Goal: Task Accomplishment & Management: Manage account settings

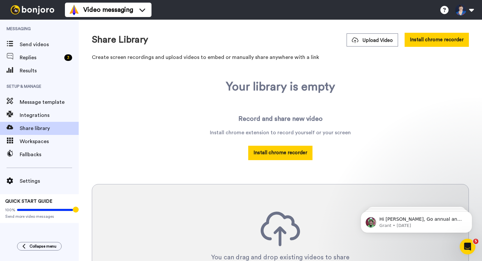
scroll to position [86, 0]
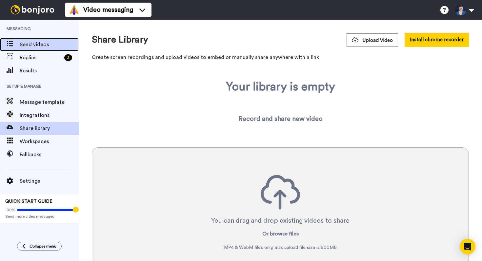
click at [37, 43] on span "Send videos" at bounding box center [49, 45] width 59 height 8
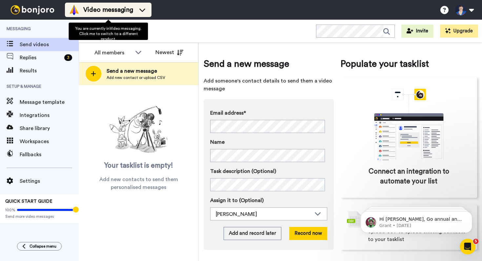
click at [91, 14] on div "Video messaging" at bounding box center [108, 10] width 79 height 10
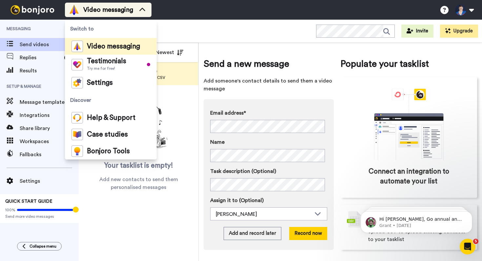
click at [91, 14] on div "Video messaging" at bounding box center [108, 10] width 79 height 10
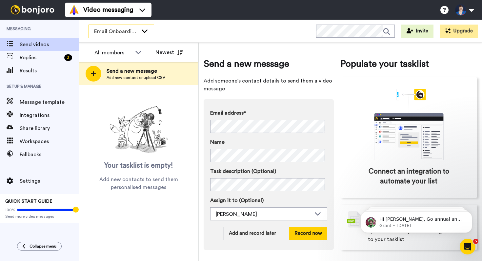
click at [139, 30] on div "Email Onboarding Welcome" at bounding box center [121, 31] width 65 height 13
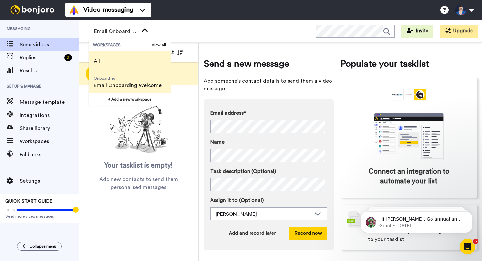
click at [126, 59] on li "All" at bounding box center [130, 61] width 82 height 21
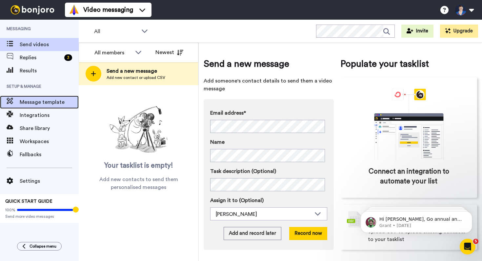
click at [31, 105] on span "Message template" at bounding box center [49, 102] width 59 height 8
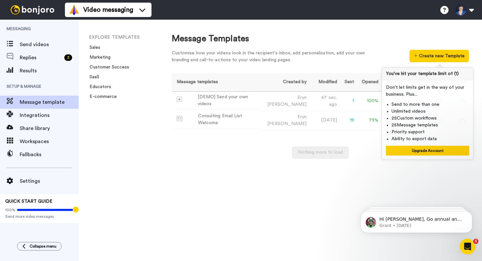
click at [255, 141] on div "Message templates Created by Modified Sent Opened Viewed Liked Clicked Replied …" at bounding box center [320, 119] width 297 height 92
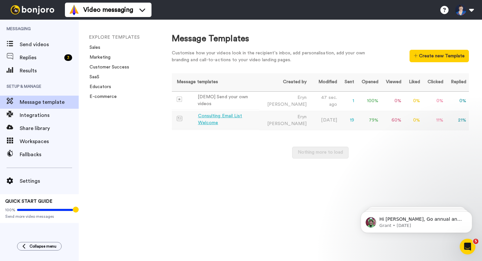
click at [241, 116] on div "Consulting Email List Welcome" at bounding box center [227, 120] width 59 height 14
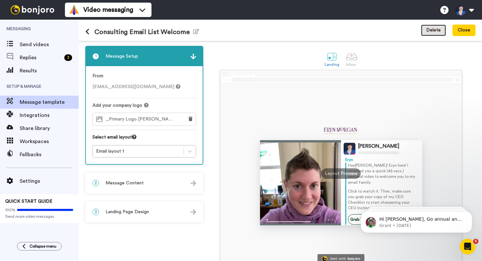
click at [429, 30] on button "Delete" at bounding box center [433, 31] width 25 height 12
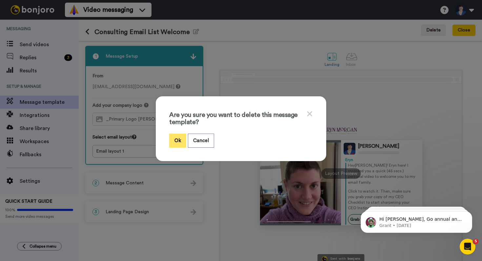
click at [178, 140] on button "Ok" at bounding box center [177, 141] width 17 height 14
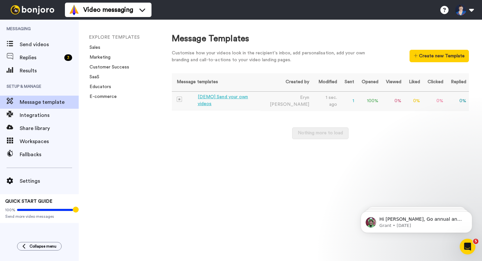
click at [255, 100] on div "[DEMO] Send your own videos" at bounding box center [228, 101] width 60 height 14
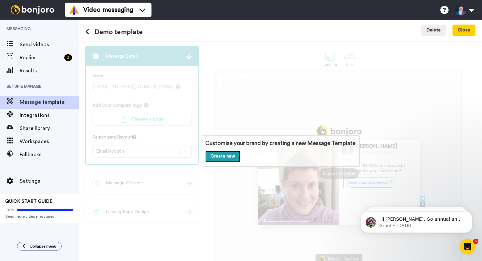
click at [220, 156] on link "Create new" at bounding box center [222, 157] width 35 height 12
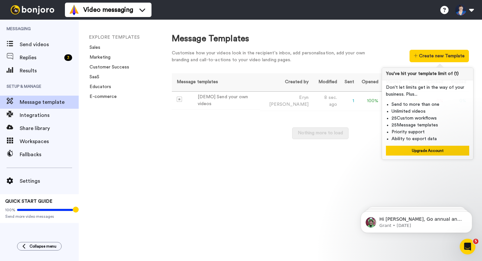
click at [374, 52] on div "Customise how your videos look in the recipient's inbox, add personalisation, a…" at bounding box center [273, 57] width 203 height 14
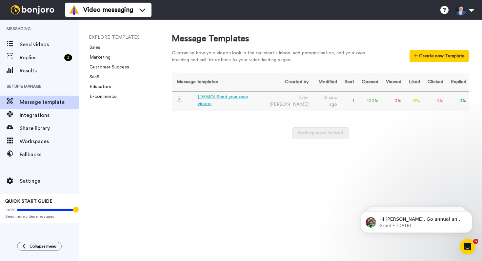
click at [221, 101] on div "[DEMO] Send your own videos" at bounding box center [228, 101] width 60 height 14
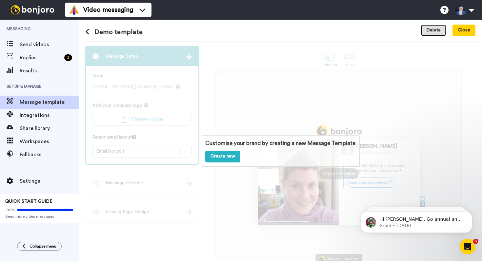
click at [432, 27] on button "Delete" at bounding box center [433, 31] width 25 height 12
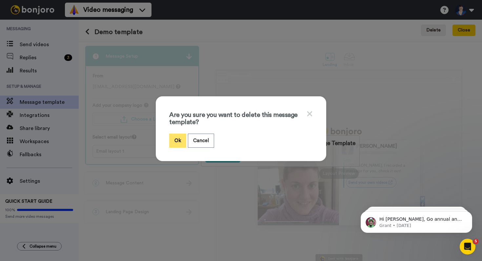
click at [177, 136] on button "Ok" at bounding box center [177, 141] width 17 height 14
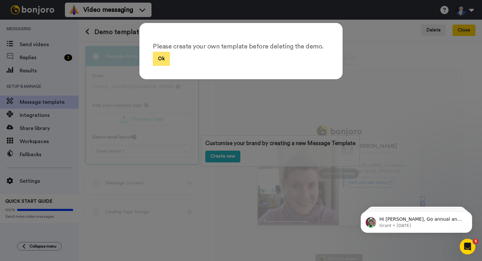
click at [155, 61] on button "Ok" at bounding box center [161, 59] width 17 height 14
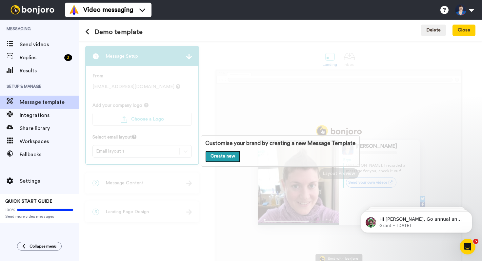
click at [220, 152] on link "Create new" at bounding box center [222, 157] width 35 height 12
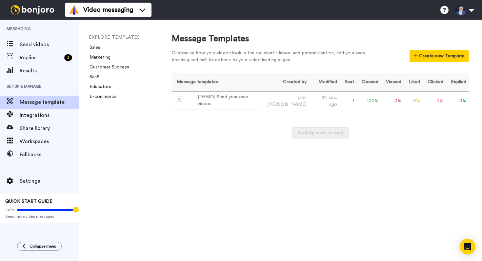
click at [220, 152] on div "Message Templates Customise how your videos look in the recipient's inbox, add …" at bounding box center [321, 141] width 324 height 242
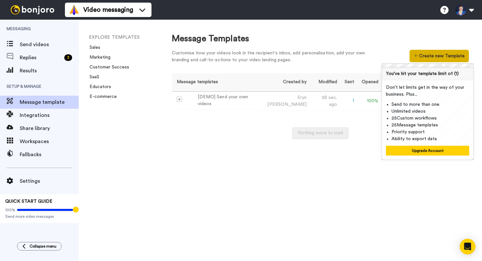
click at [428, 57] on button "Create new Template" at bounding box center [439, 56] width 59 height 12
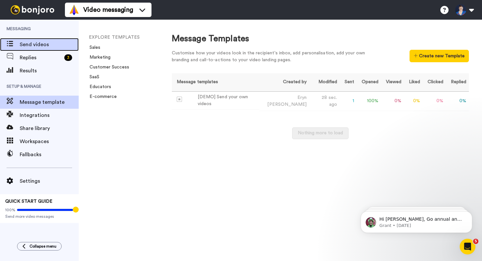
click at [22, 42] on span "Send videos" at bounding box center [49, 45] width 59 height 8
